Goal: Information Seeking & Learning: Learn about a topic

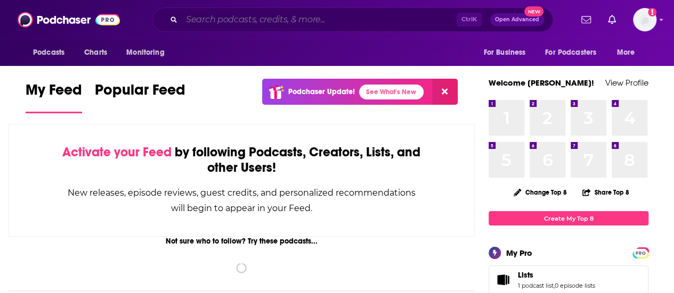
click at [225, 20] on input "Search podcasts, credits, & more..." at bounding box center [319, 19] width 275 height 17
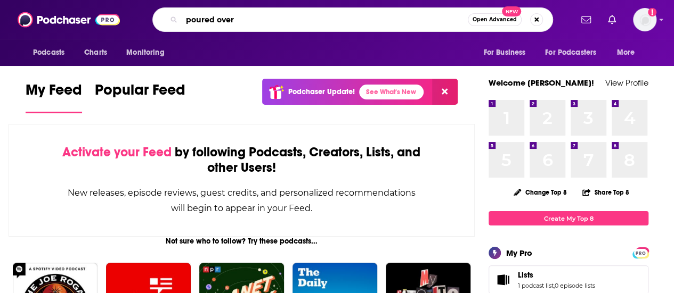
type input "poured over"
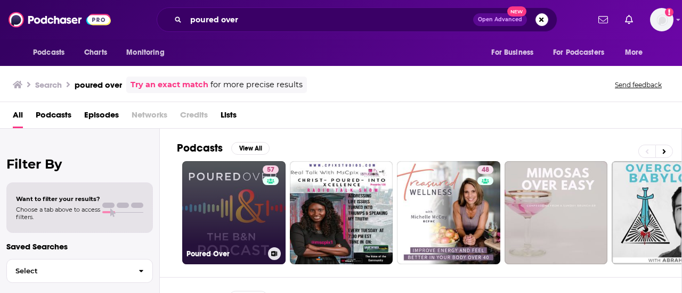
click at [242, 187] on link "57 Poured Over" at bounding box center [233, 212] width 103 height 103
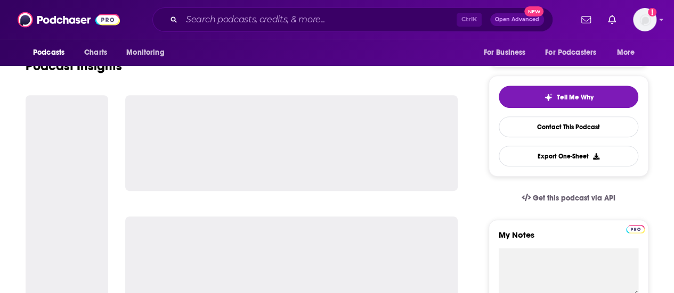
scroll to position [213, 0]
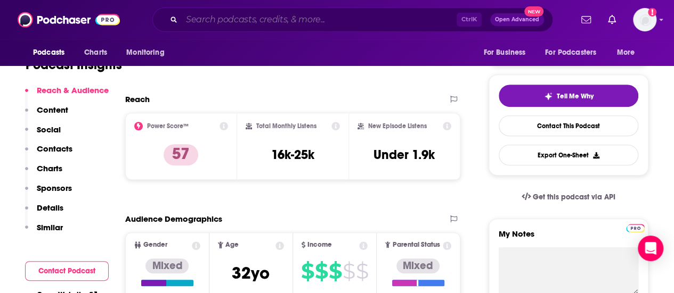
click at [365, 19] on input "Search podcasts, credits, & more..." at bounding box center [319, 19] width 275 height 17
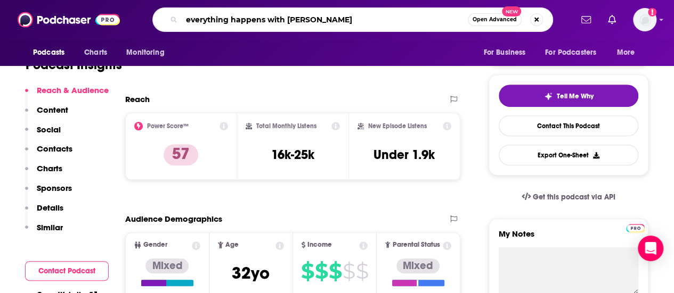
type input "everything happens with [PERSON_NAME]"
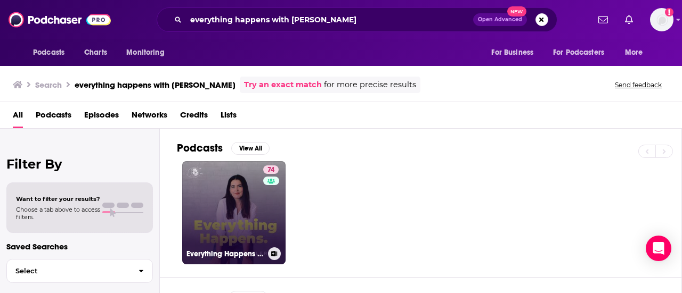
click at [247, 171] on link "74 Everything Happens with [PERSON_NAME]" at bounding box center [233, 212] width 103 height 103
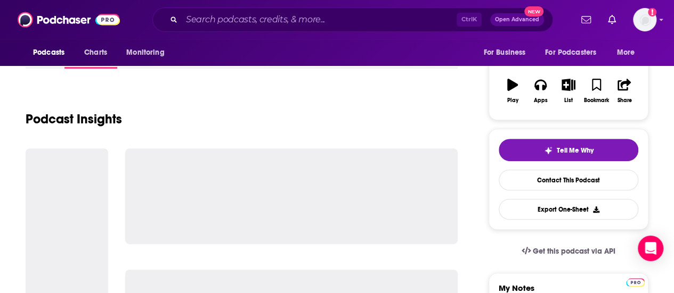
scroll to position [160, 0]
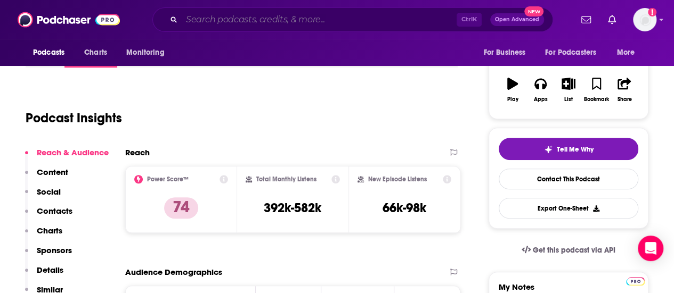
click at [307, 18] on input "Search podcasts, credits, & more..." at bounding box center [319, 19] width 275 height 17
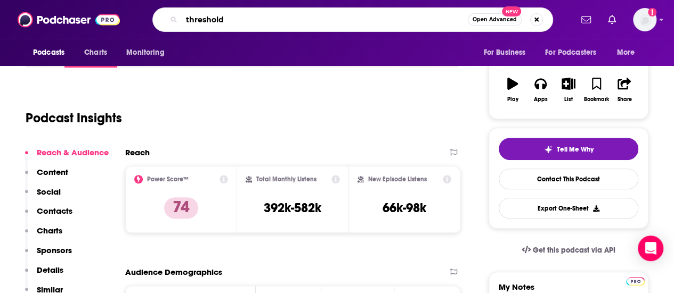
type input "thresholds"
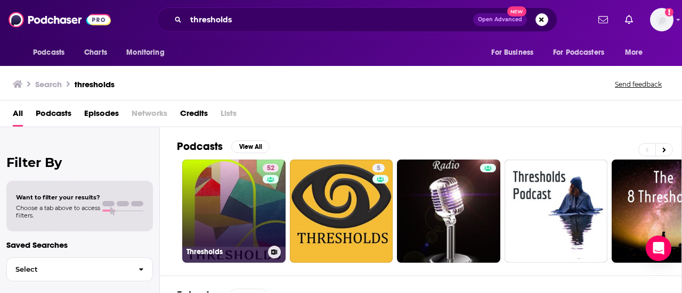
click at [238, 175] on link "52 Thresholds" at bounding box center [233, 211] width 103 height 103
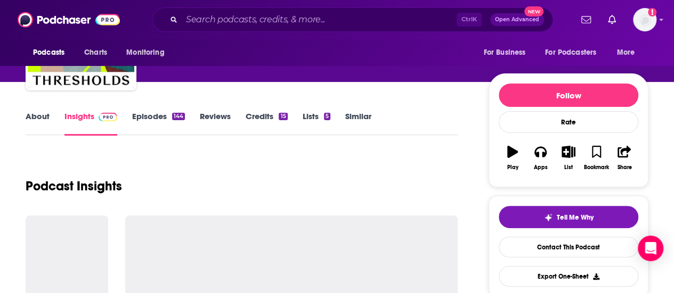
scroll to position [160, 0]
